Goal: Task Accomplishment & Management: Manage account settings

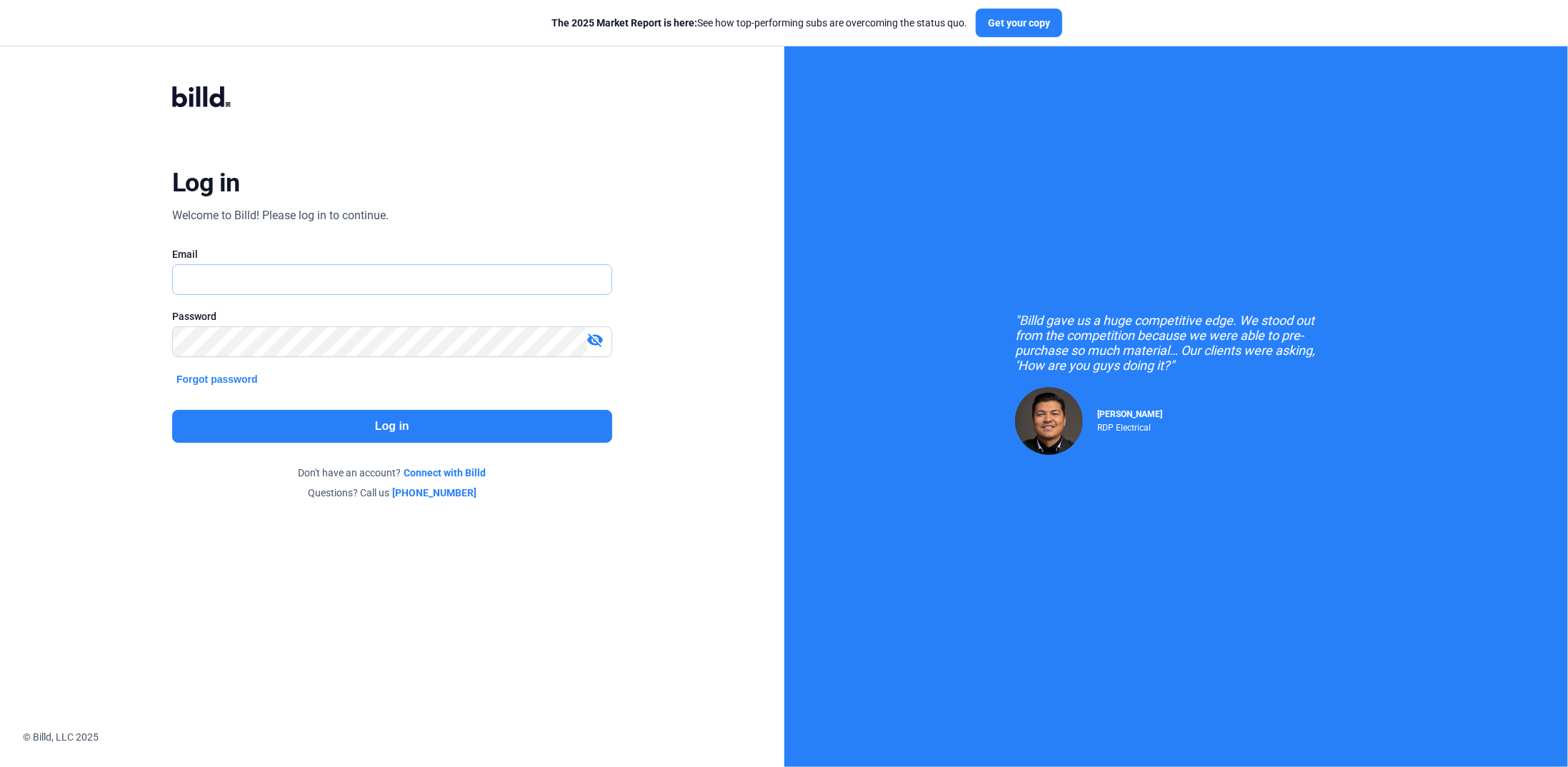
drag, startPoint x: 0, startPoint y: 0, endPoint x: 243, endPoint y: 290, distance: 378.4
click at [243, 290] on input "text" at bounding box center [392, 280] width 439 height 29
type input "[PERSON_NAME][EMAIL_ADDRESS][DOMAIN_NAME]"
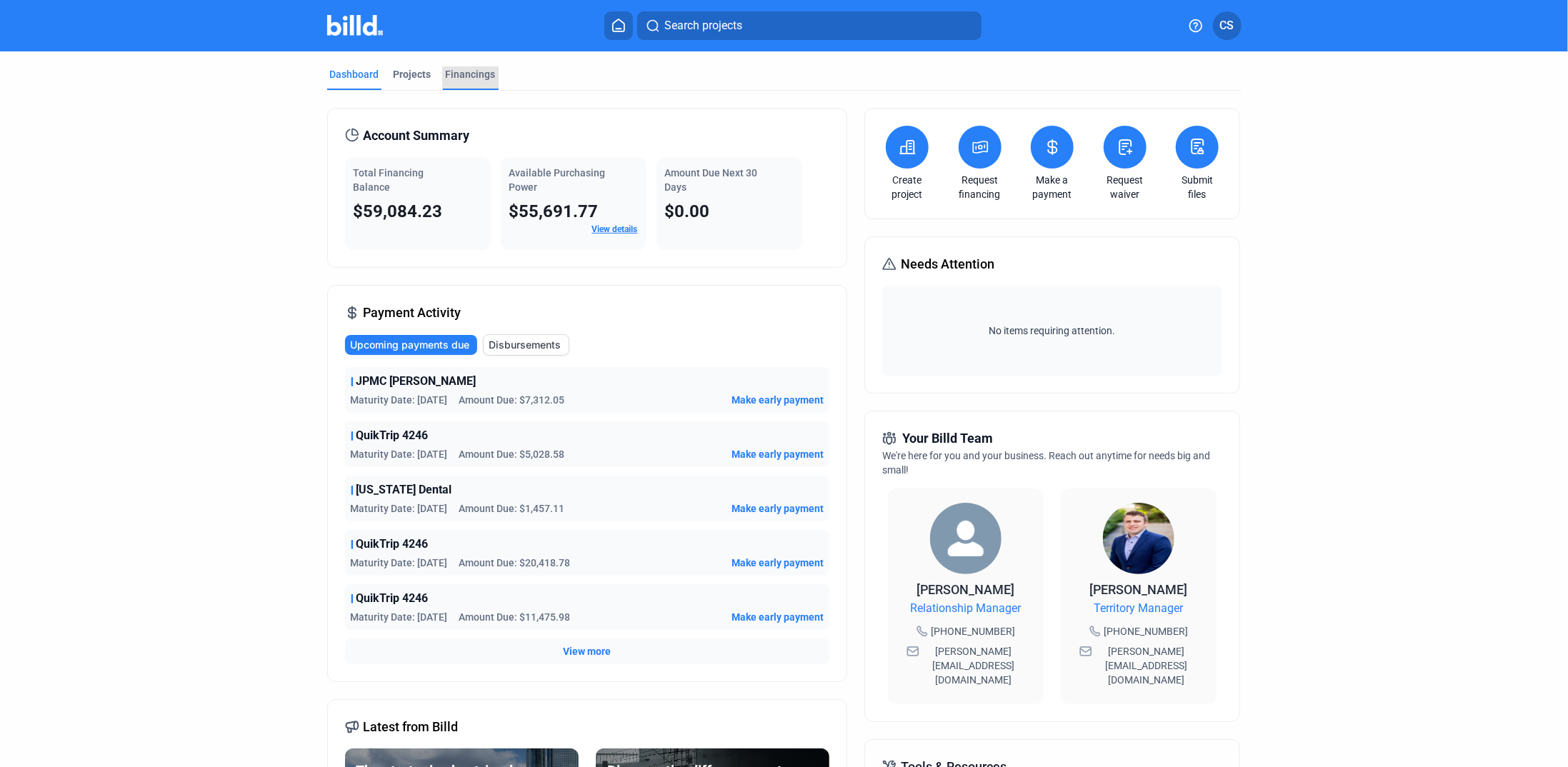
click at [474, 77] on div "Financings" at bounding box center [471, 74] width 50 height 15
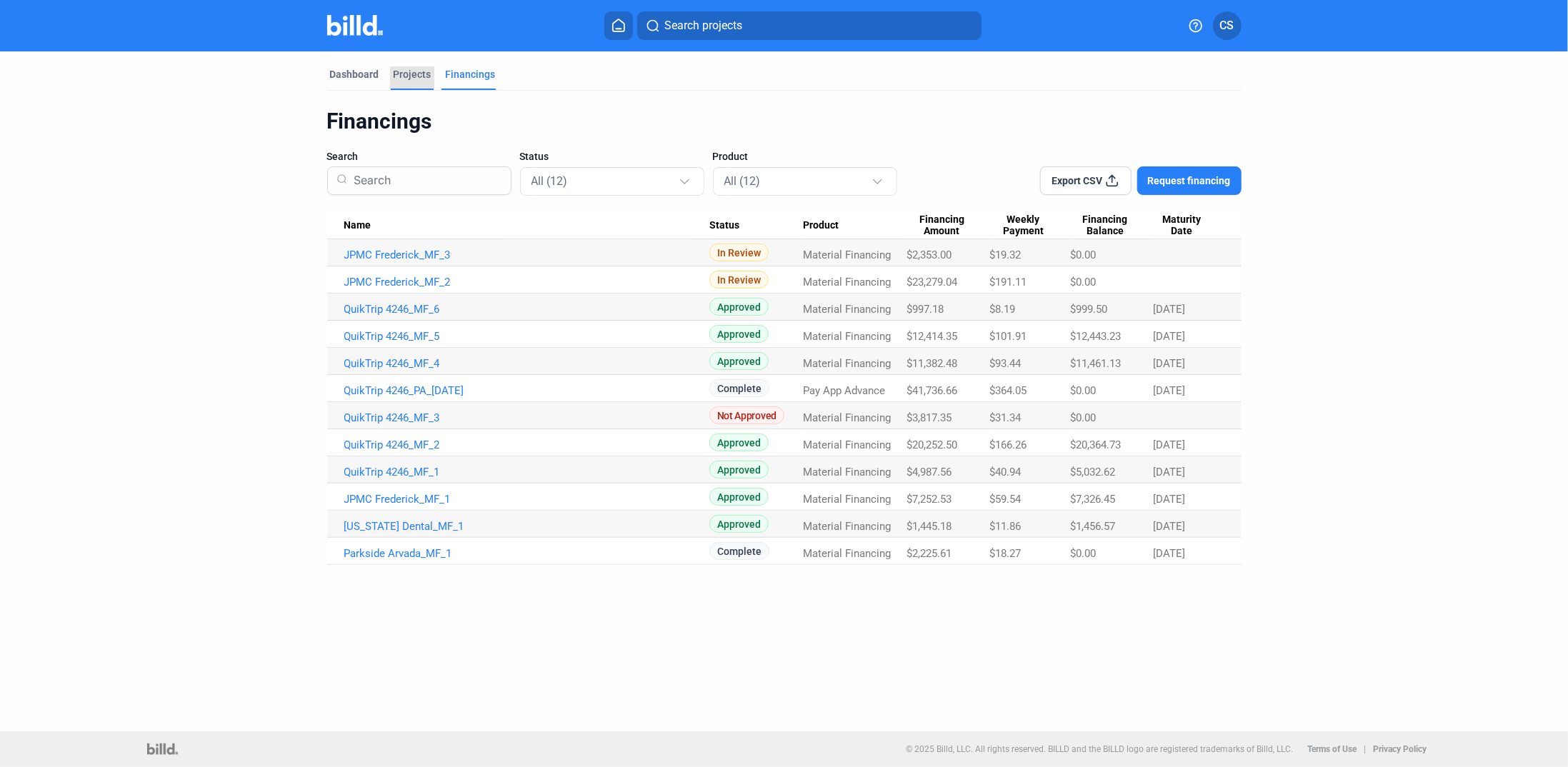
click at [410, 69] on div "Projects" at bounding box center [412, 74] width 38 height 15
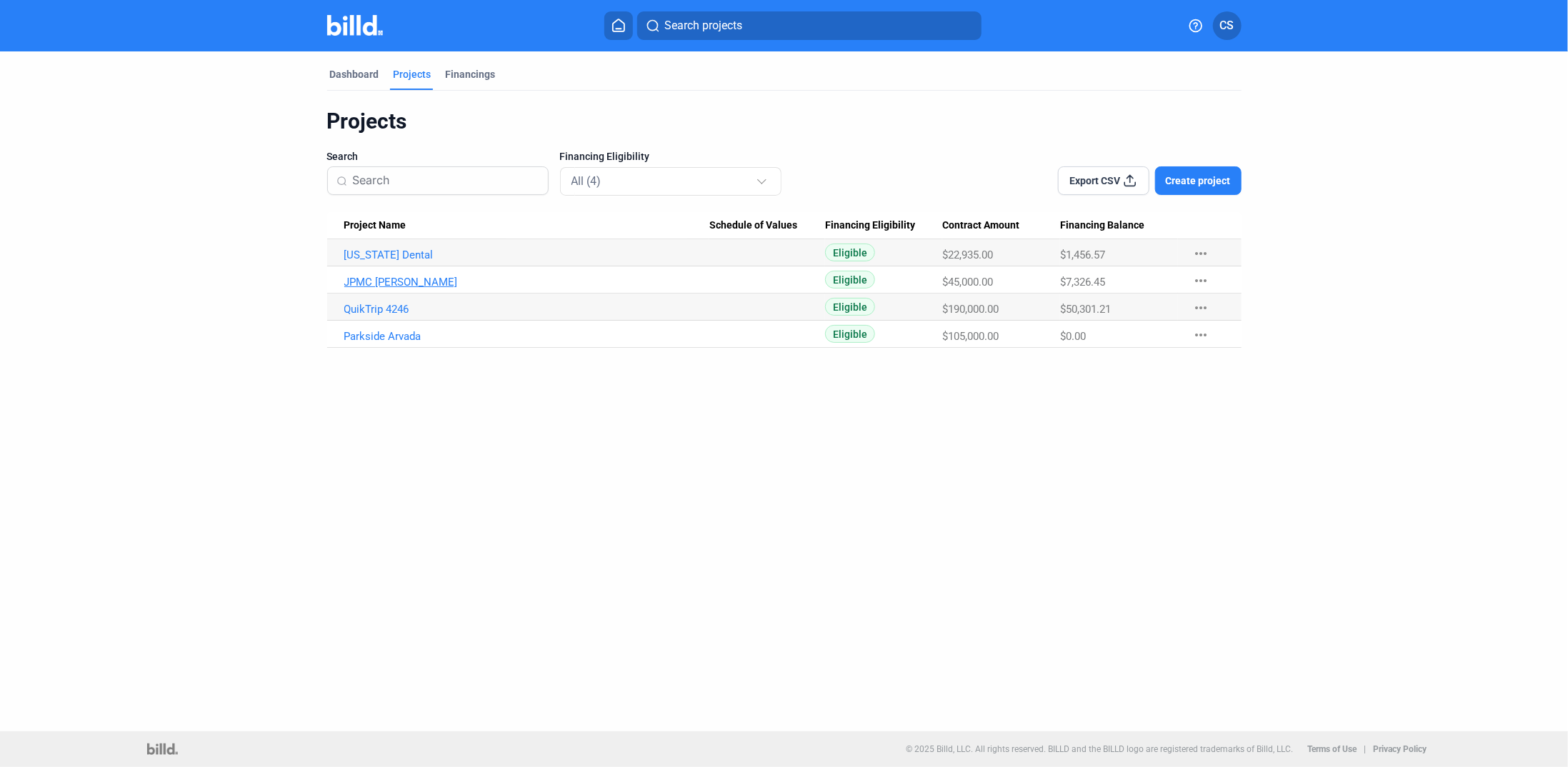
click at [400, 281] on link "JPMC [PERSON_NAME]" at bounding box center [527, 282] width 365 height 13
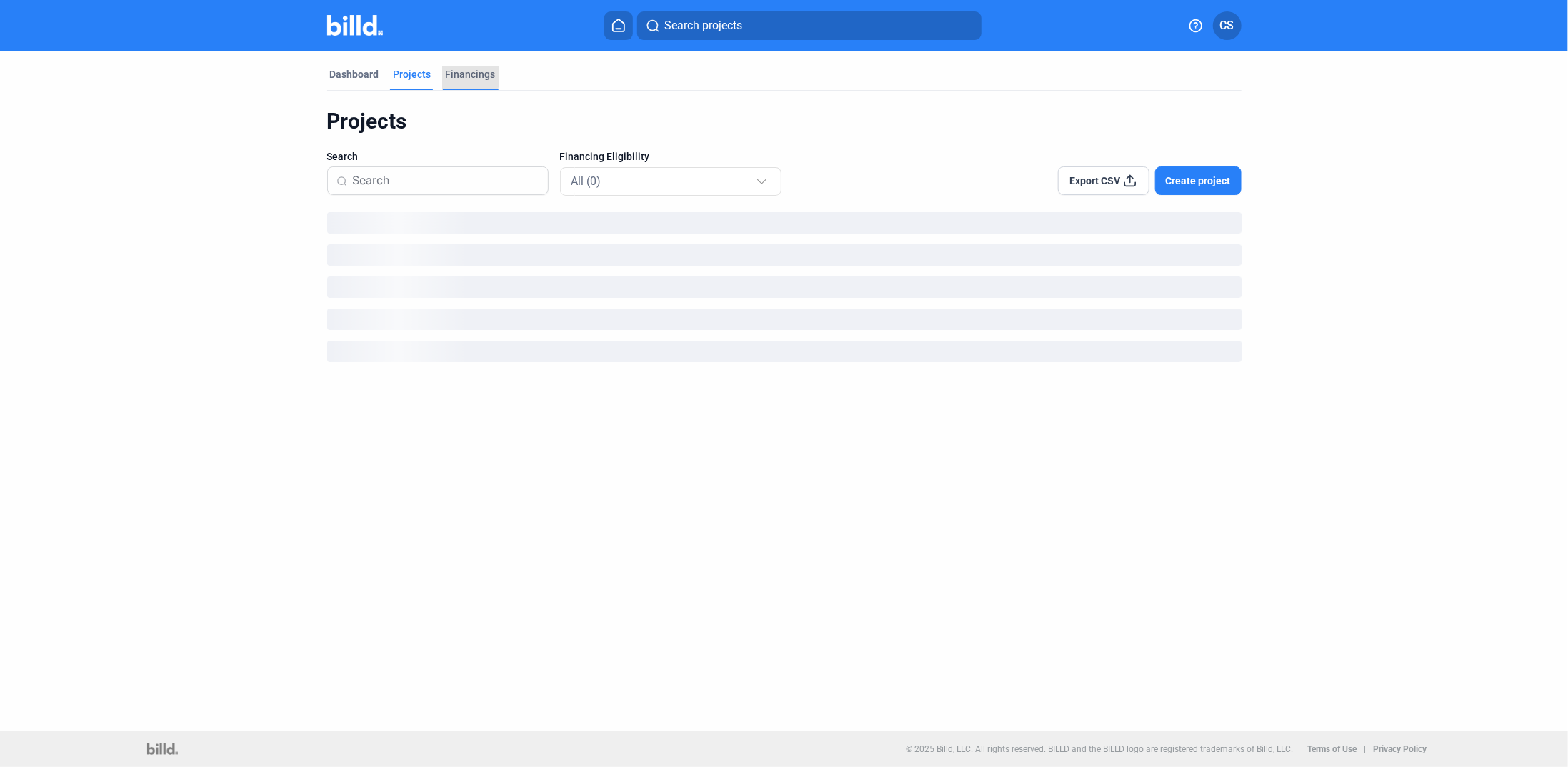
click at [459, 72] on div "Financings" at bounding box center [471, 74] width 50 height 15
